Goal: Information Seeking & Learning: Learn about a topic

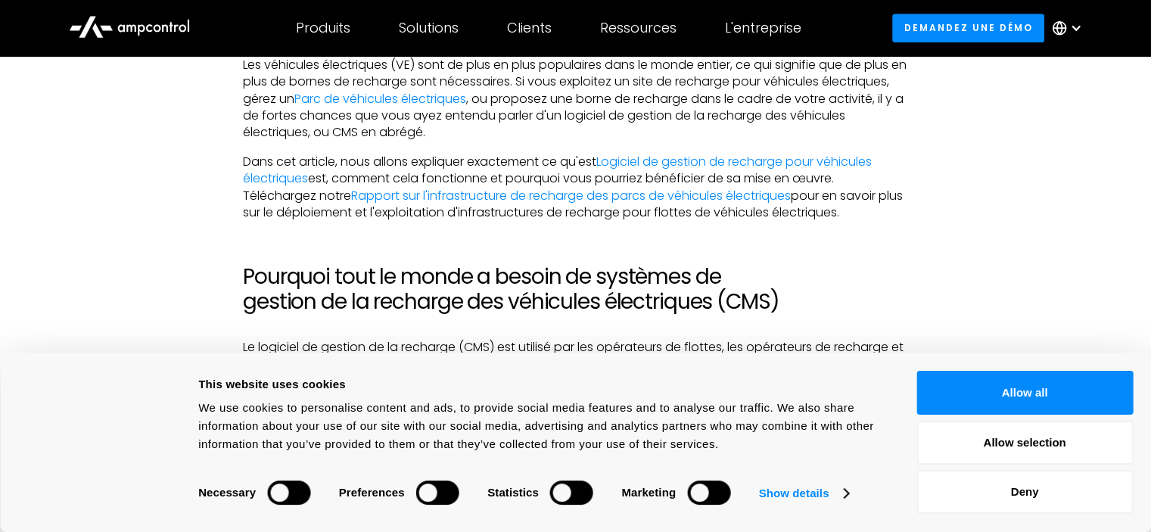
scroll to position [984, 0]
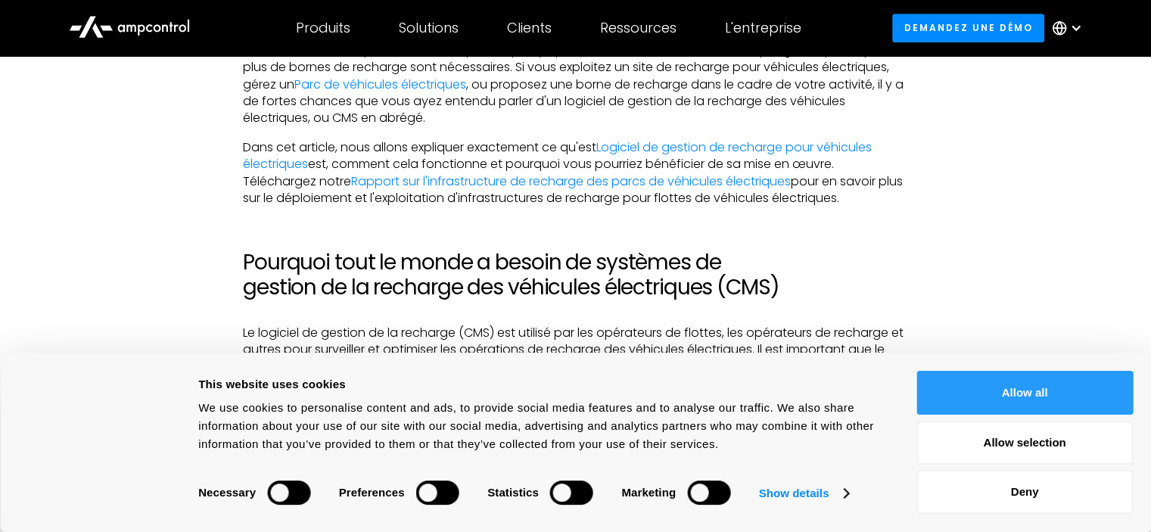
click at [1005, 387] on button "Allow all" at bounding box center [1025, 393] width 216 height 44
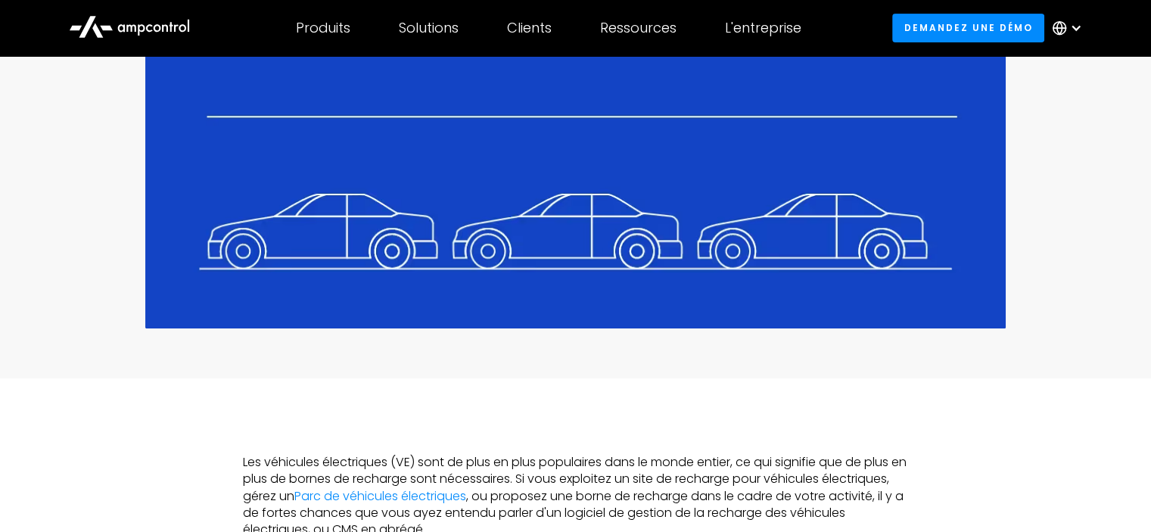
scroll to position [530, 0]
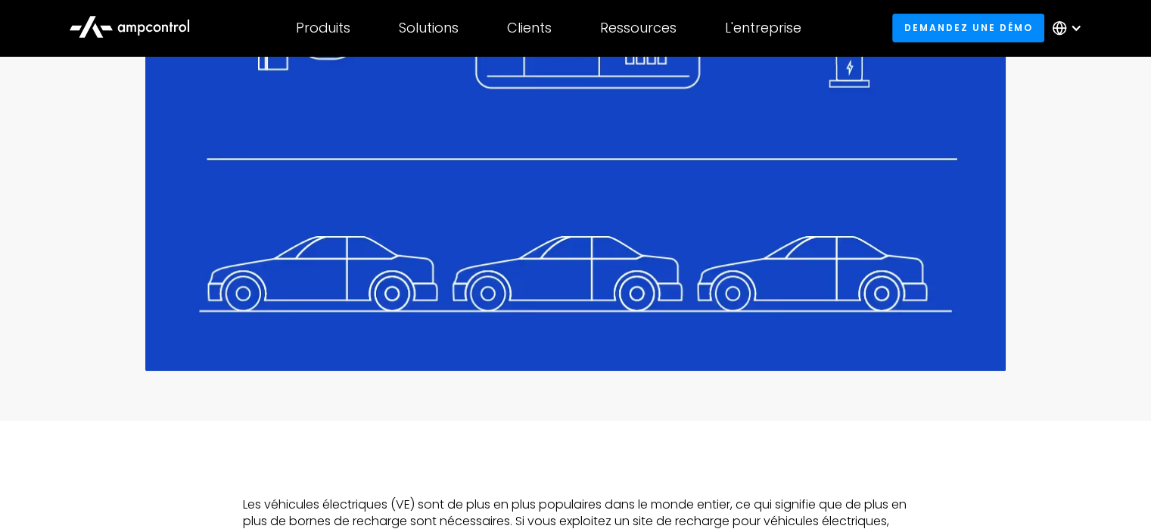
click at [1078, 26] on div at bounding box center [1076, 28] width 12 height 12
click at [1072, 126] on link "Spanish" at bounding box center [1060, 128] width 47 height 17
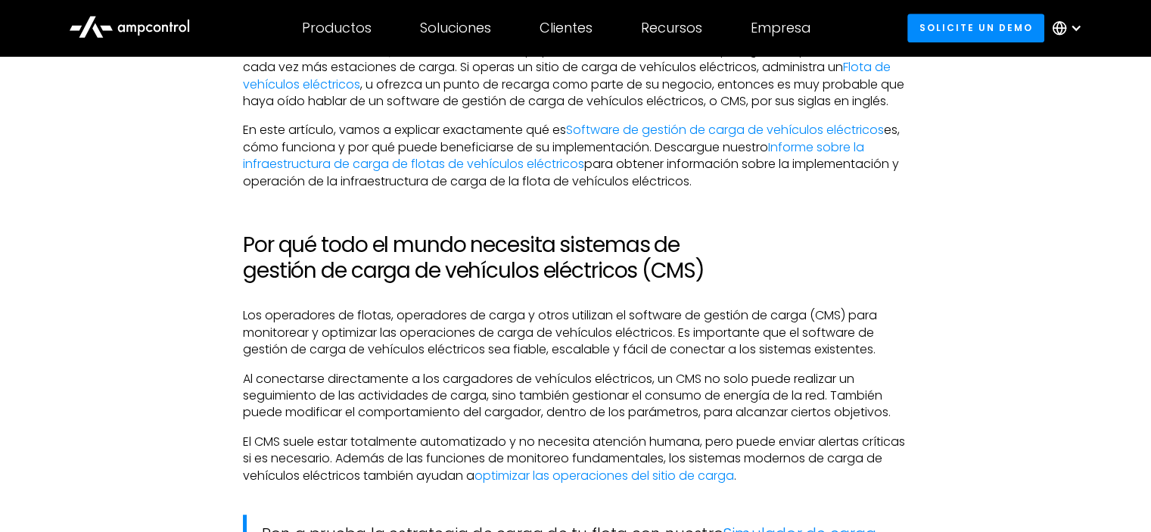
scroll to position [1060, 0]
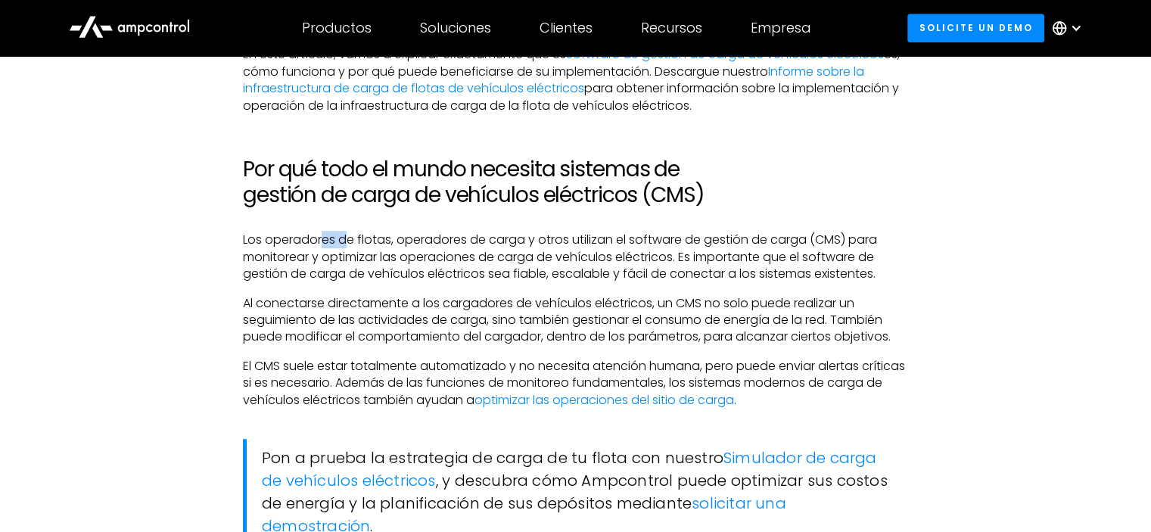
drag, startPoint x: 319, startPoint y: 238, endPoint x: 348, endPoint y: 241, distance: 28.9
click at [348, 241] on p "Los operadores de flotas, operadores de carga y otros utilizan el software de g…" at bounding box center [575, 257] width 665 height 51
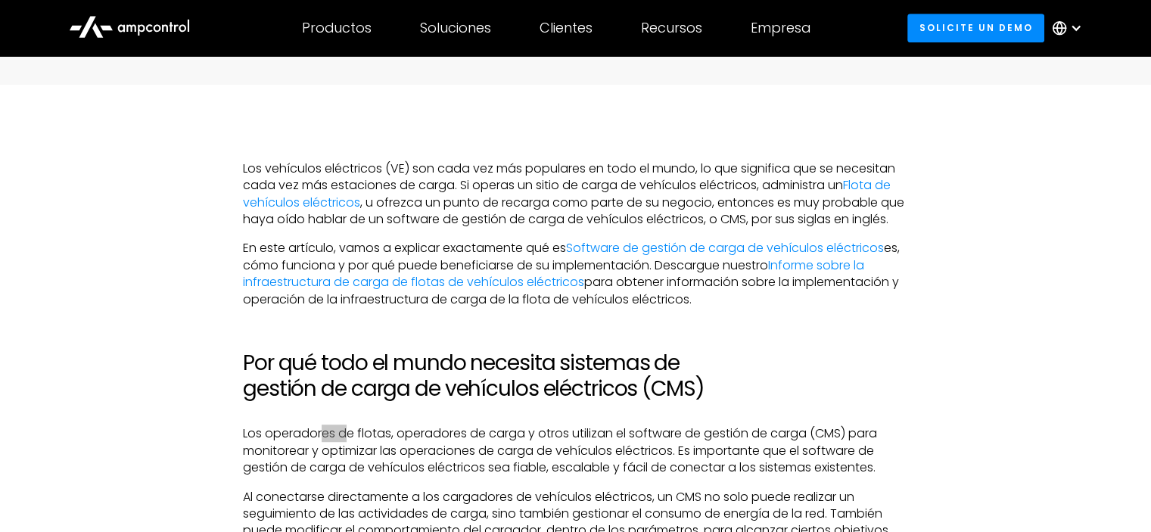
scroll to position [984, 0]
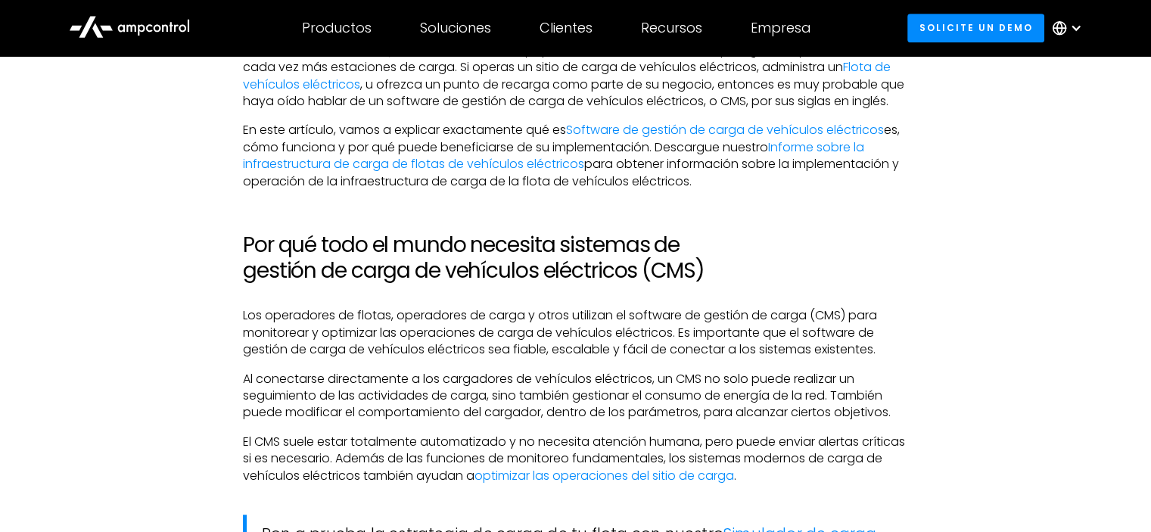
click at [631, 317] on p "Los operadores de flotas, operadores de carga y otros utilizan el software de g…" at bounding box center [575, 332] width 665 height 51
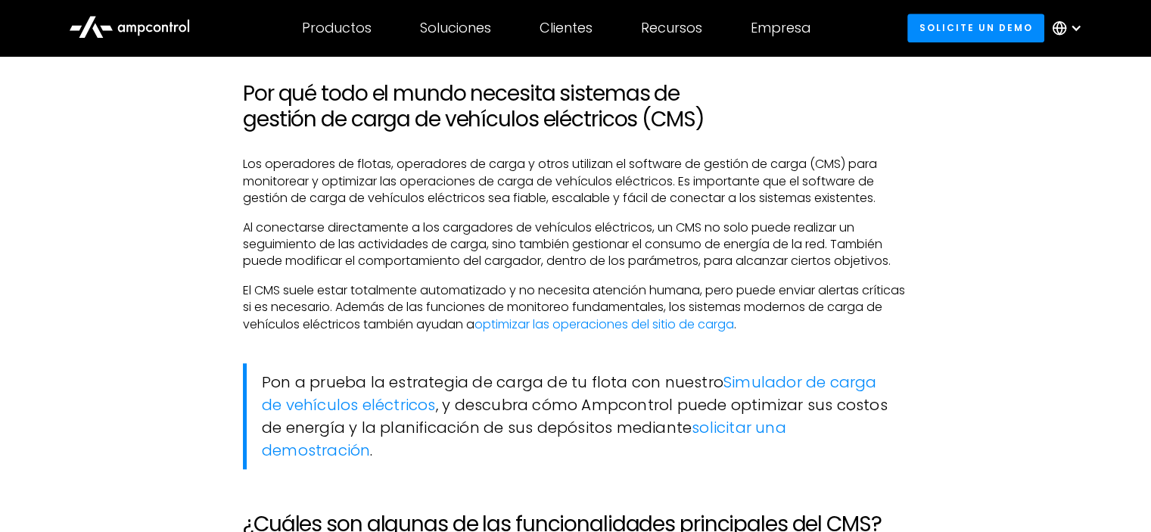
scroll to position [1211, 0]
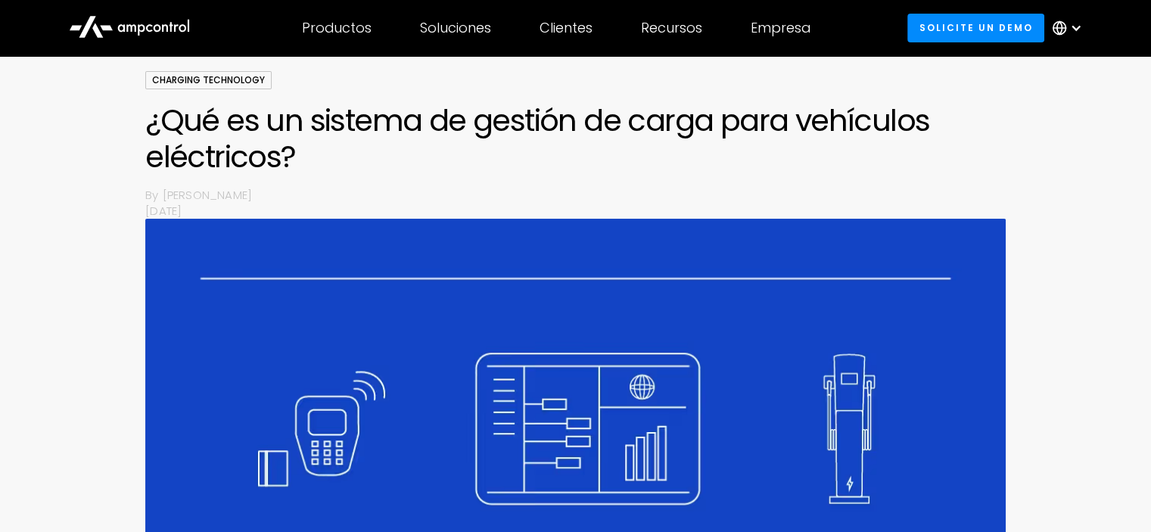
scroll to position [151, 0]
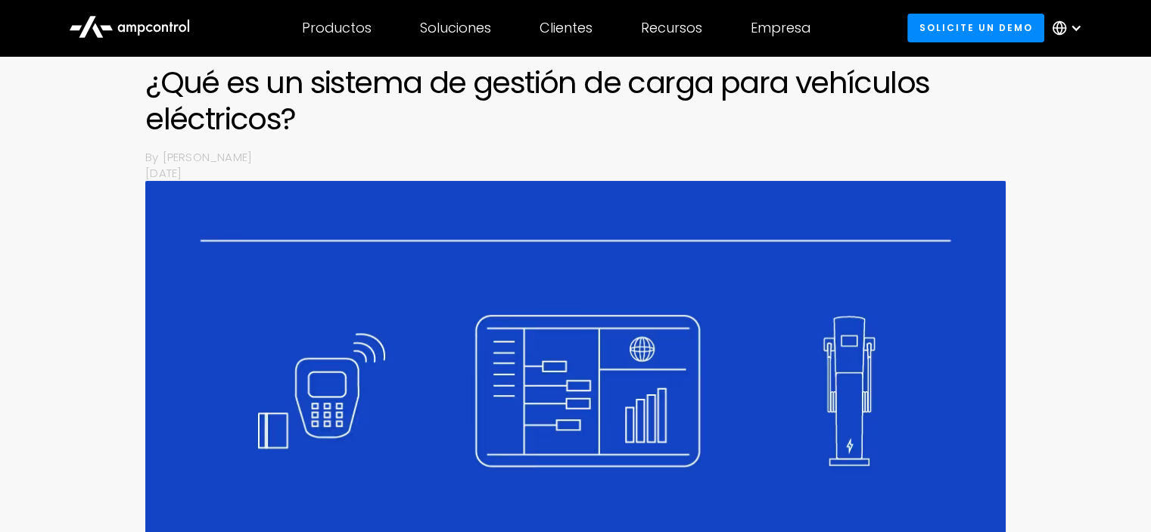
click at [1071, 24] on div at bounding box center [1076, 28] width 12 height 12
drag, startPoint x: 1051, startPoint y: 185, endPoint x: 1055, endPoint y: 176, distance: 10.2
click at [1052, 185] on link "French" at bounding box center [1056, 187] width 39 height 17
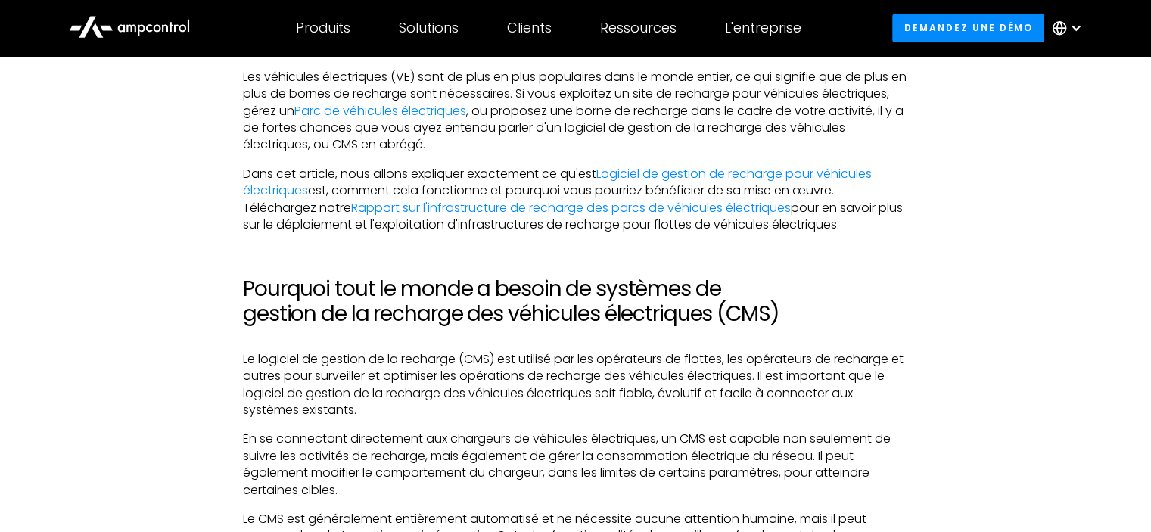
scroll to position [984, 0]
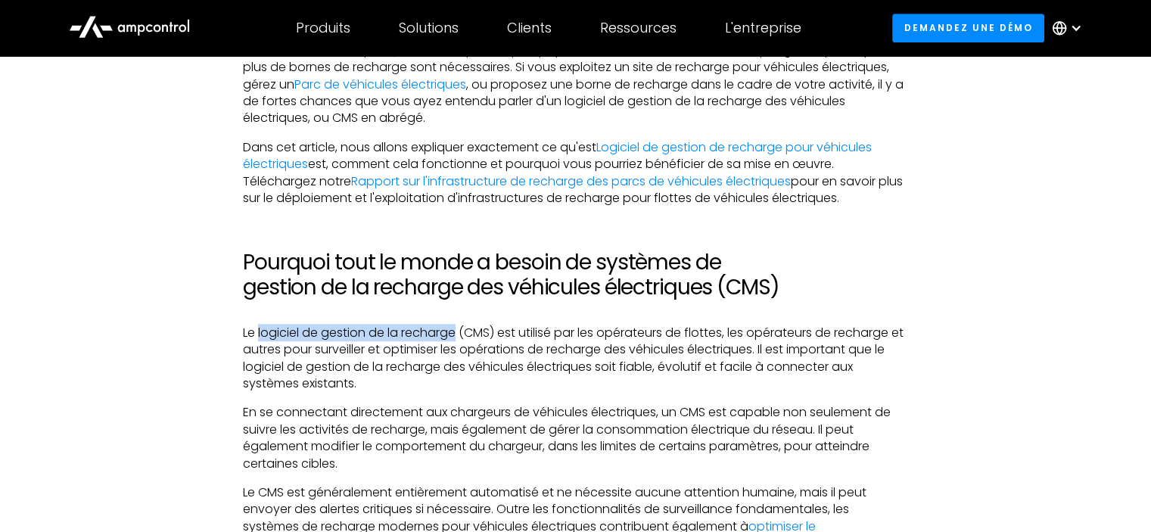
drag, startPoint x: 259, startPoint y: 335, endPoint x: 456, endPoint y: 335, distance: 197.6
click at [456, 335] on p "Le logiciel de gestion de la recharge (CMS) est utilisé par les opérateurs de f…" at bounding box center [575, 359] width 665 height 68
copy p "logiciel de gestion de la recharge"
drag, startPoint x: 468, startPoint y: 335, endPoint x: 494, endPoint y: 335, distance: 25.7
click at [494, 335] on p "Le logiciel de gestion de la recharge (CMS) est utilisé par les opérateurs de f…" at bounding box center [575, 359] width 665 height 68
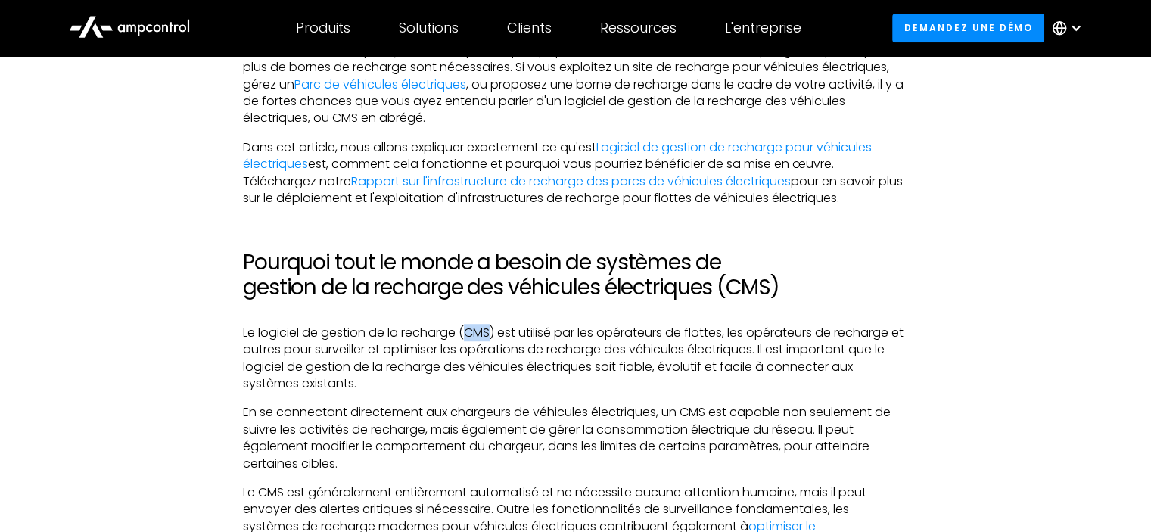
copy p "CMS"
drag, startPoint x: 257, startPoint y: 335, endPoint x: 460, endPoint y: 335, distance: 202.9
click at [460, 335] on p "Le logiciel de gestion de la recharge (CMS) est utilisé par les opérateurs de f…" at bounding box center [575, 359] width 665 height 68
copy p "logiciel de gestion de la recharge"
click at [1077, 26] on div at bounding box center [1076, 28] width 12 height 12
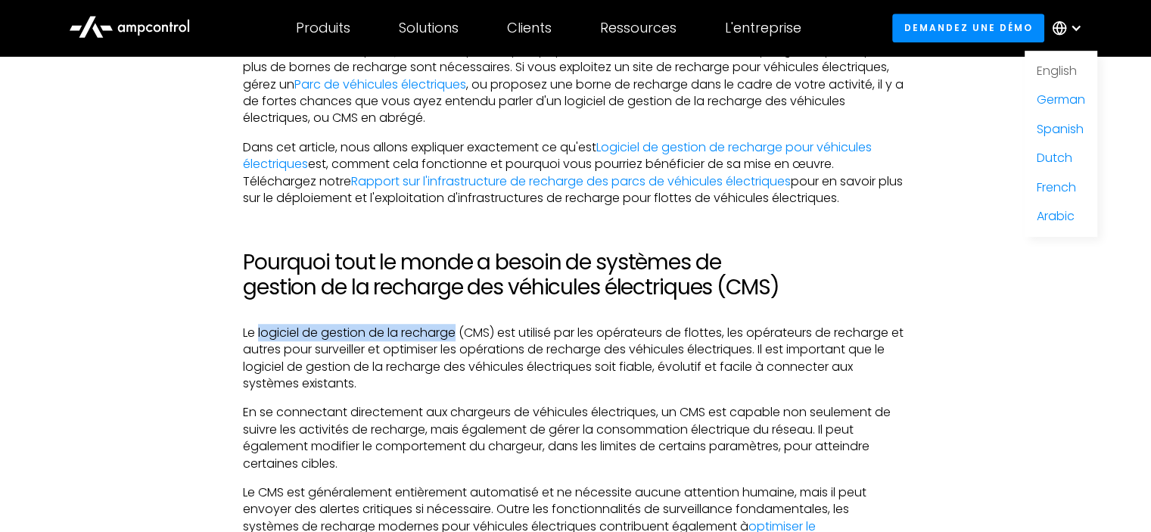
click at [1070, 70] on link "English" at bounding box center [1057, 70] width 40 height 17
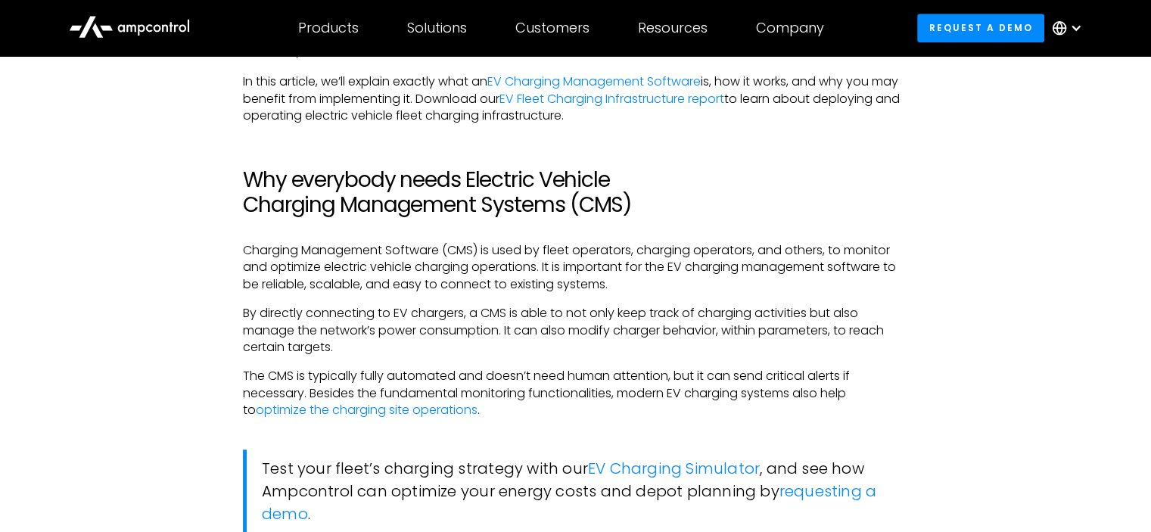
scroll to position [1060, 0]
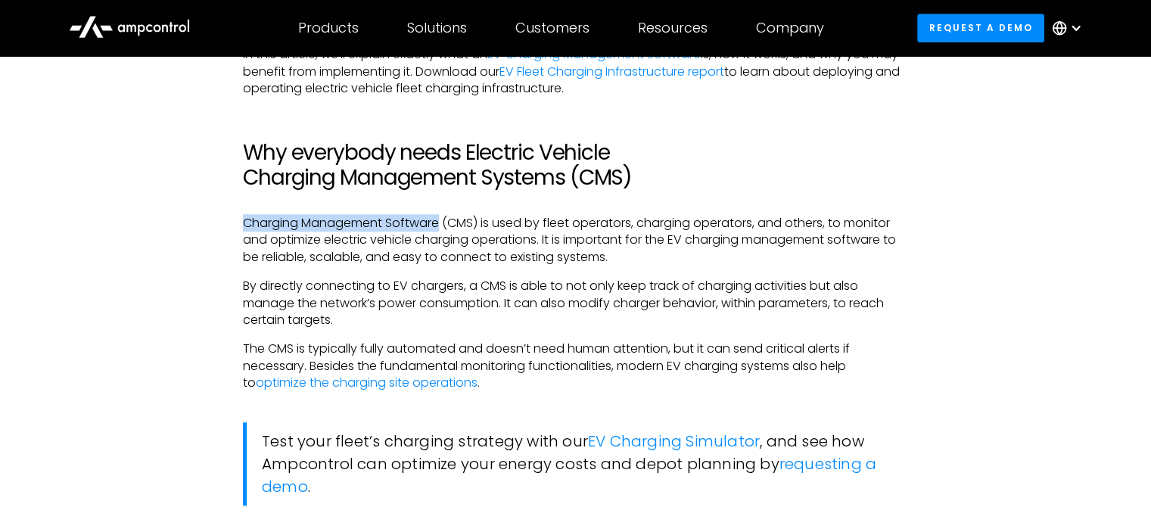
drag, startPoint x: 242, startPoint y: 226, endPoint x: 440, endPoint y: 223, distance: 197.6
click at [440, 223] on p "Charging Management Software (CMS) is used by fleet operators, charging operato…" at bounding box center [575, 240] width 665 height 51
copy p "Charging Management Software"
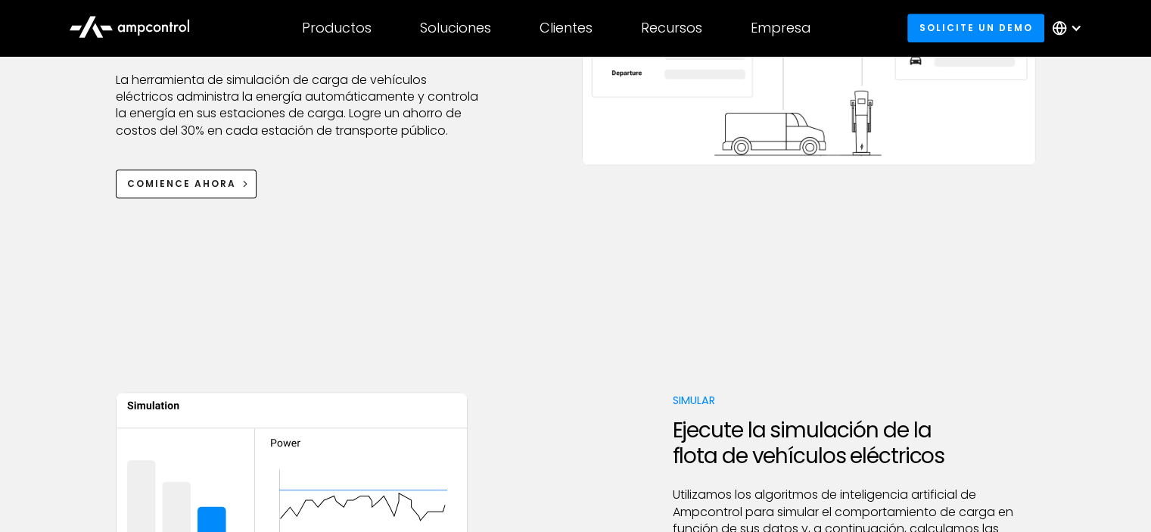
scroll to position [606, 0]
